Goal: Task Accomplishment & Management: Complete application form

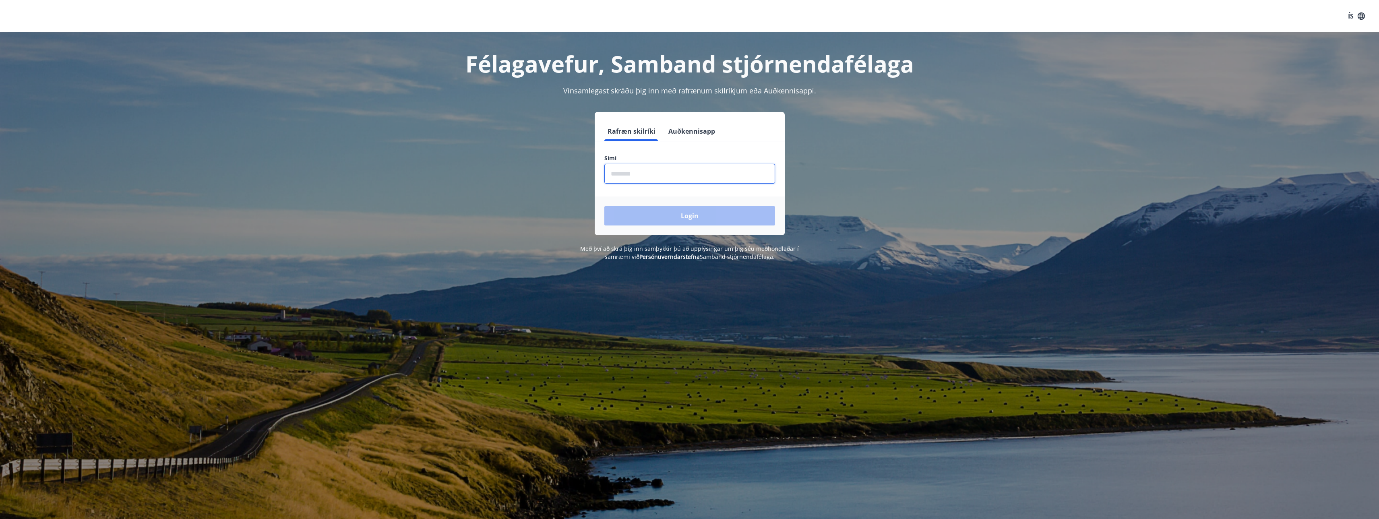
click at [638, 177] on input "phone" at bounding box center [689, 174] width 171 height 20
type input "********"
click at [649, 212] on button "Login" at bounding box center [689, 215] width 171 height 19
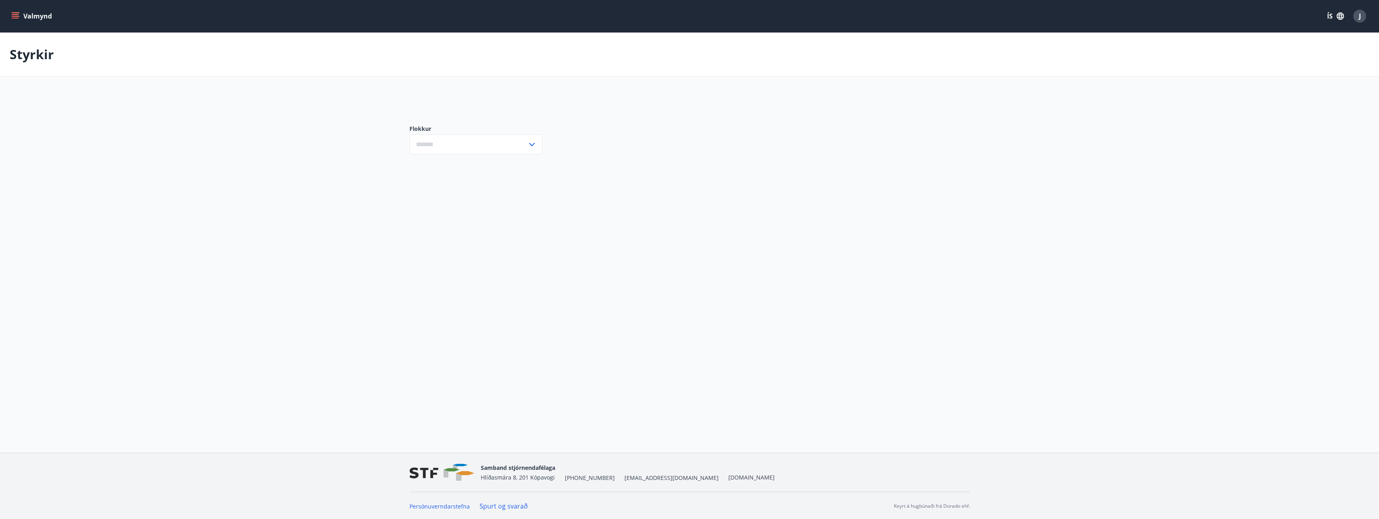
type input "***"
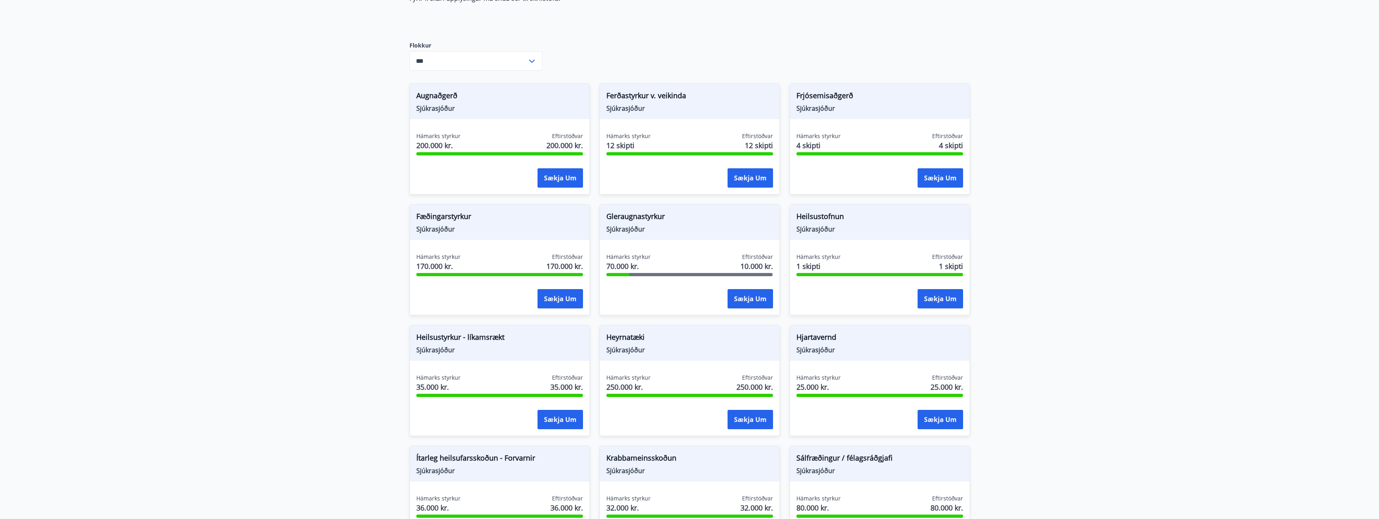
scroll to position [83, 0]
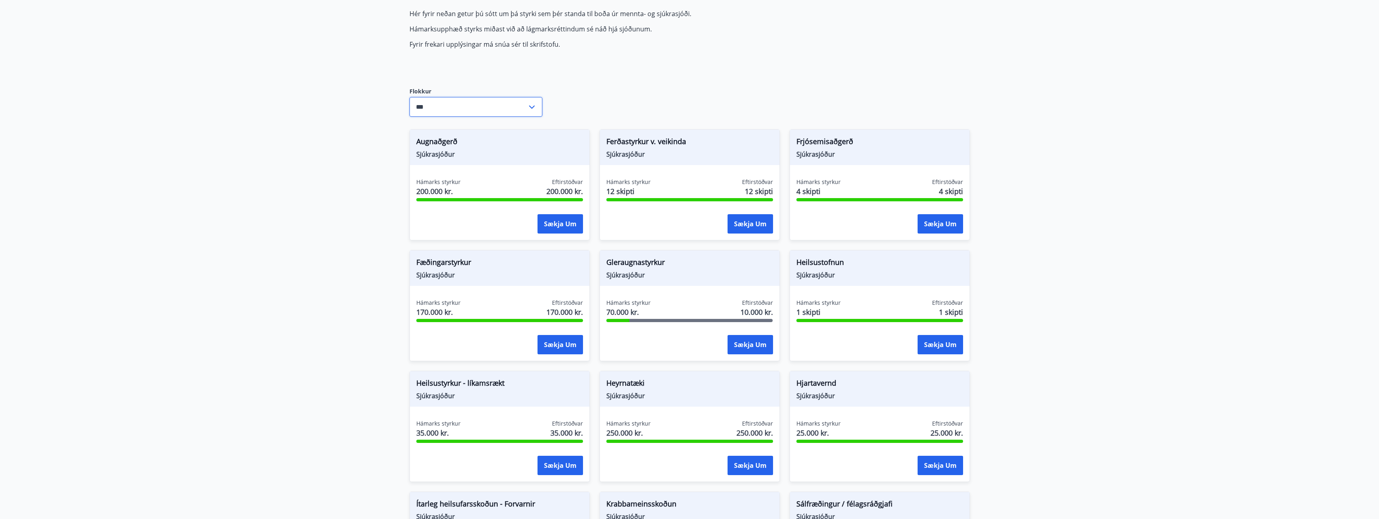
click at [518, 110] on input "***" at bounding box center [468, 107] width 118 height 20
click at [527, 106] on icon at bounding box center [532, 107] width 10 height 10
click at [635, 96] on div "Hér fyrir neðan getur þú sótt um þá styrki sem þér standa til boða úr mennta- o…" at bounding box center [689, 431] width 560 height 845
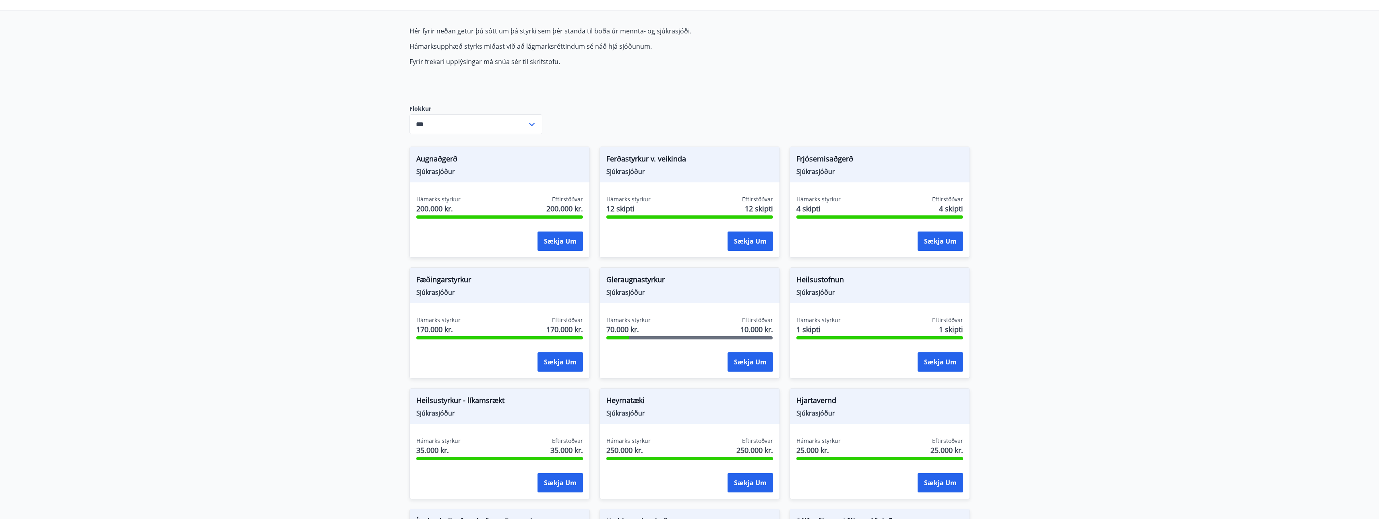
scroll to position [81, 0]
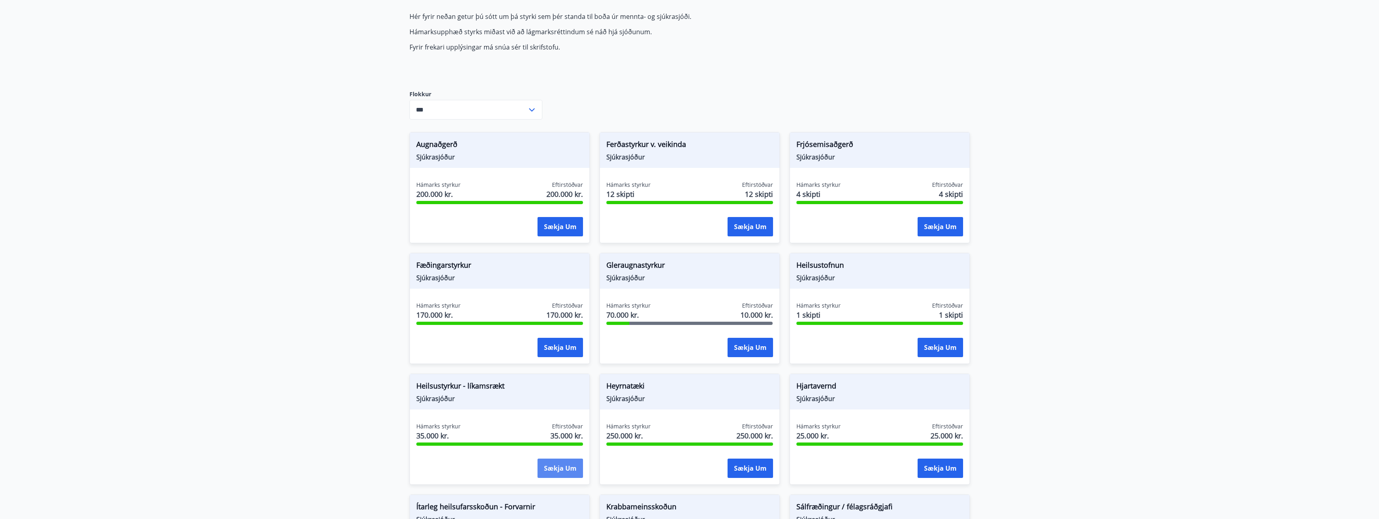
click at [560, 468] on button "Sækja um" at bounding box center [559, 468] width 45 height 19
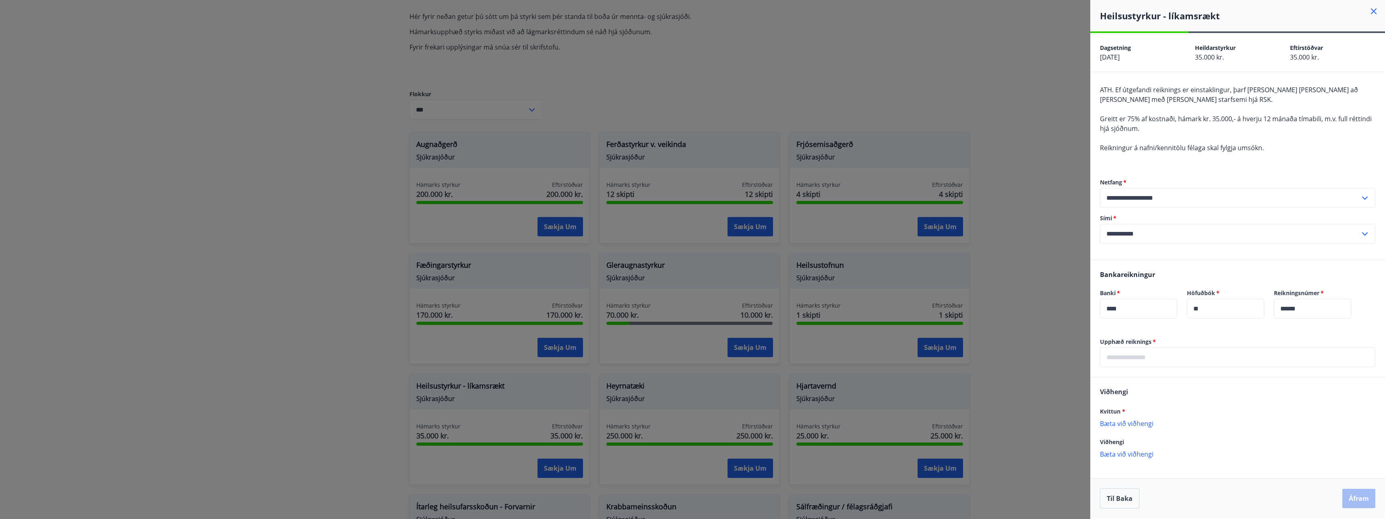
click at [1149, 358] on input "text" at bounding box center [1237, 357] width 275 height 20
click at [1186, 364] on input "text" at bounding box center [1237, 357] width 275 height 20
type input "******"
click at [1190, 391] on div "[PERSON_NAME] * [PERSON_NAME] við viðhengi Viðhengi er nauðsynlegt! Viðhengi [P…" at bounding box center [1237, 426] width 295 height 98
click at [1127, 423] on p "Bæta við viðhengi" at bounding box center [1237, 423] width 275 height 8
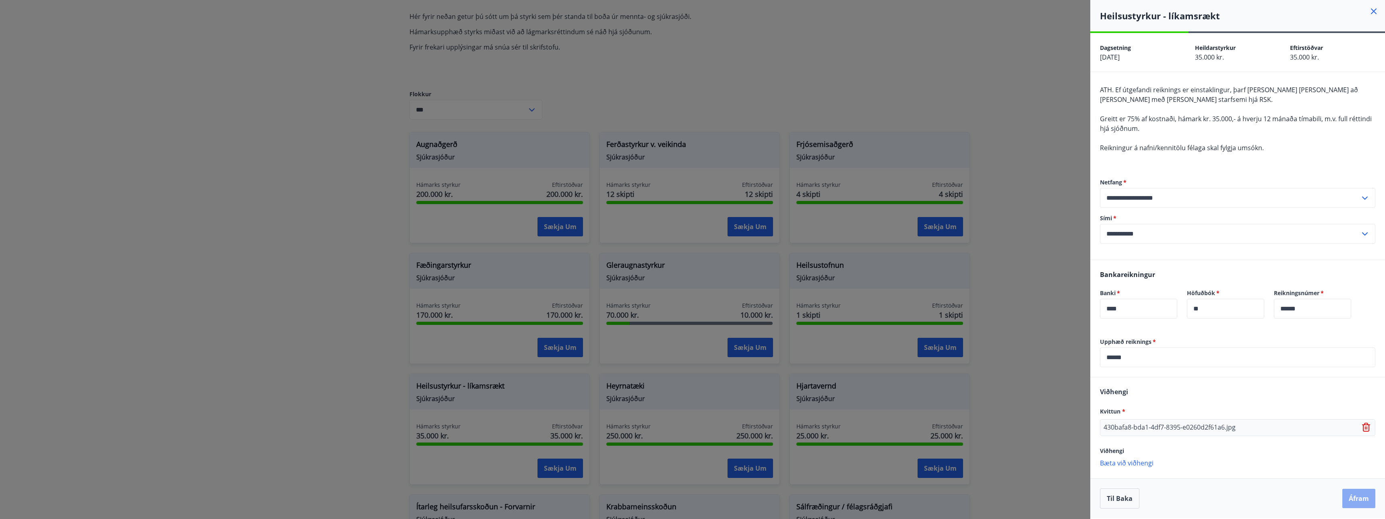
click at [1366, 500] on button "Áfram" at bounding box center [1358, 498] width 33 height 19
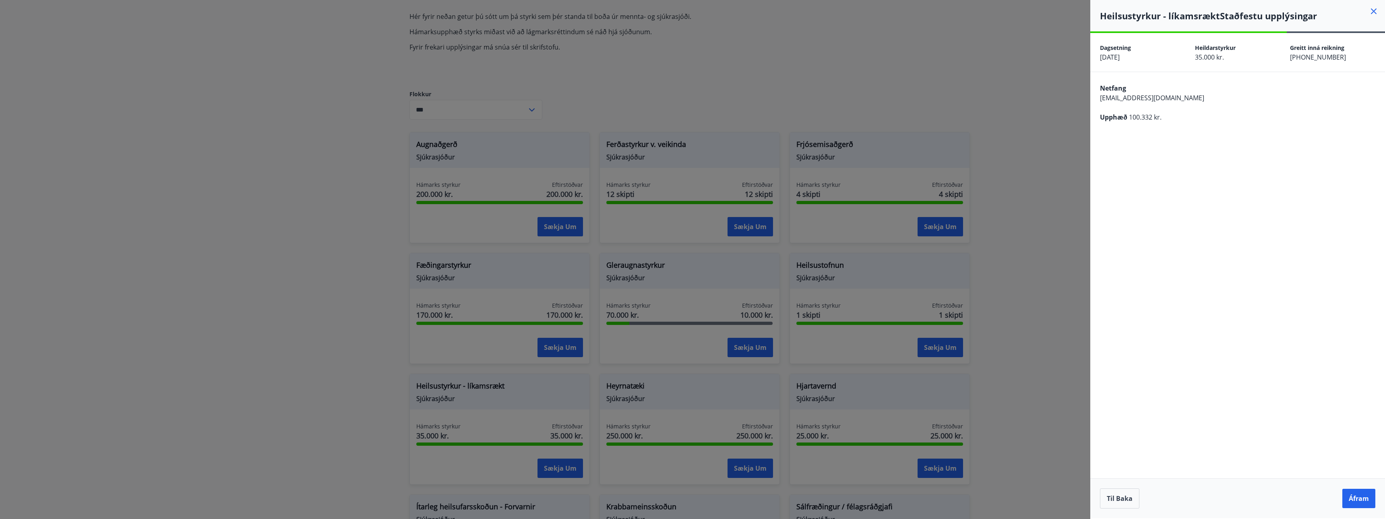
click at [1366, 500] on button "Áfram" at bounding box center [1358, 498] width 33 height 19
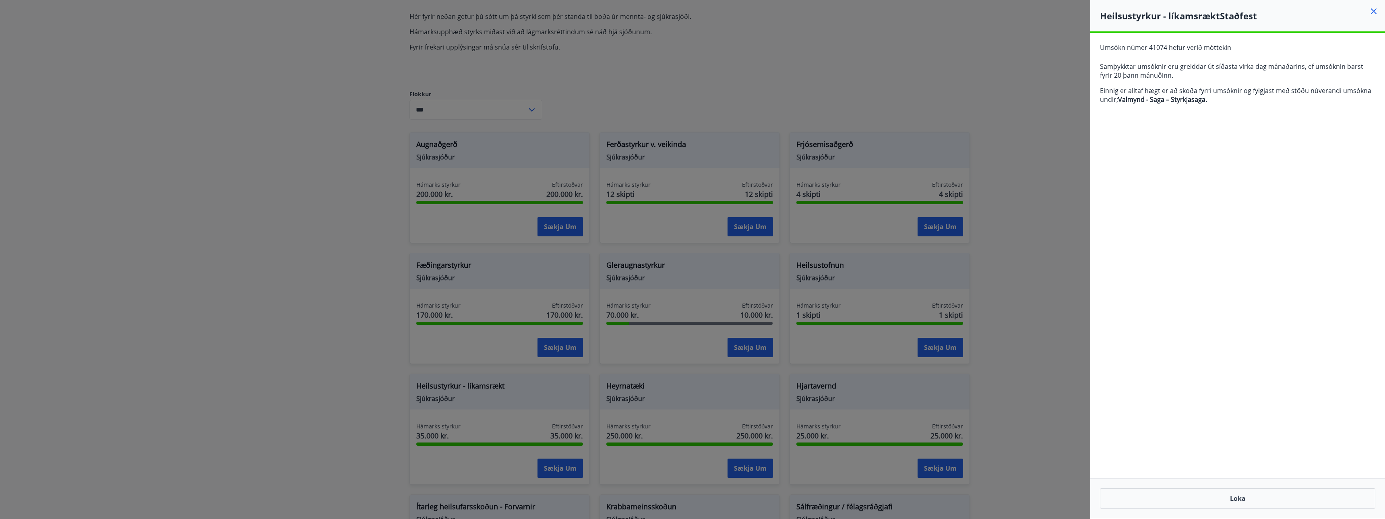
click at [765, 61] on div at bounding box center [692, 259] width 1385 height 519
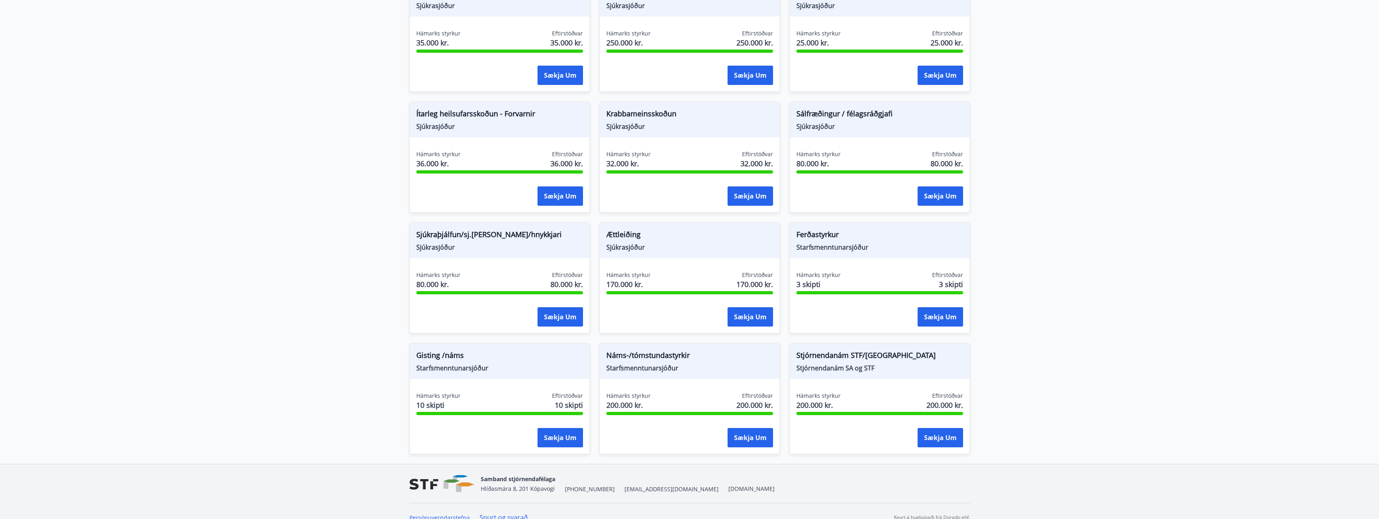
scroll to position [483, 0]
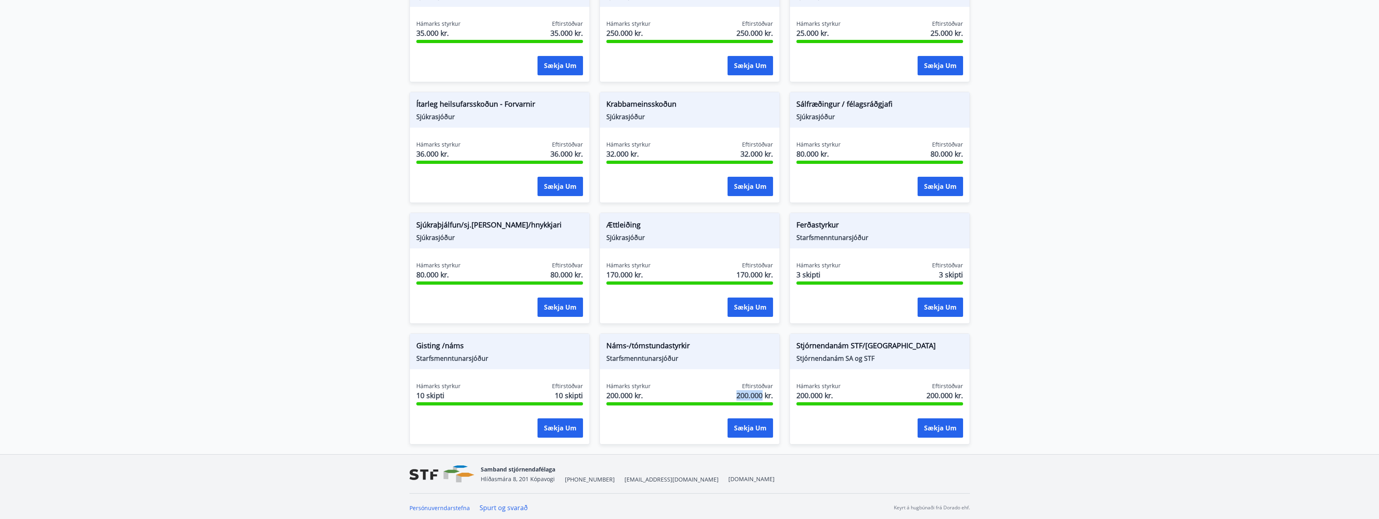
drag, startPoint x: 736, startPoint y: 396, endPoint x: 762, endPoint y: 396, distance: 26.2
click at [762, 396] on span "200.000 kr." at bounding box center [754, 395] width 37 height 10
drag, startPoint x: 517, startPoint y: 226, endPoint x: 471, endPoint y: 226, distance: 45.9
click at [471, 226] on span "Sjúkraþjálfun/sj.[PERSON_NAME]/hnykkjari" at bounding box center [499, 226] width 167 height 14
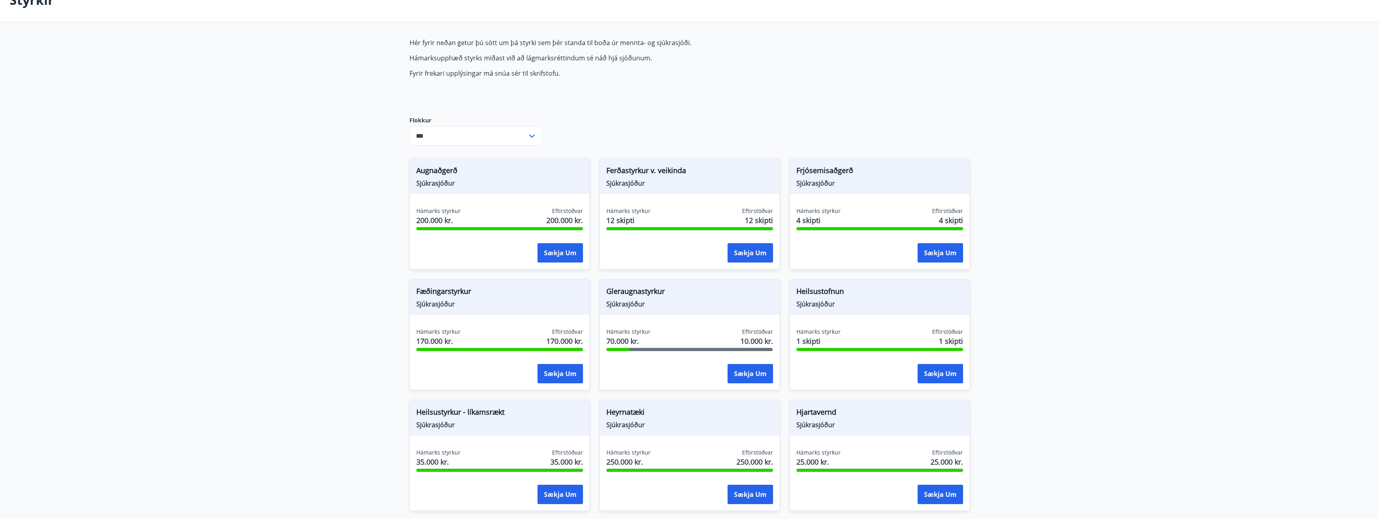
scroll to position [40, 0]
